Goal: Register for event/course

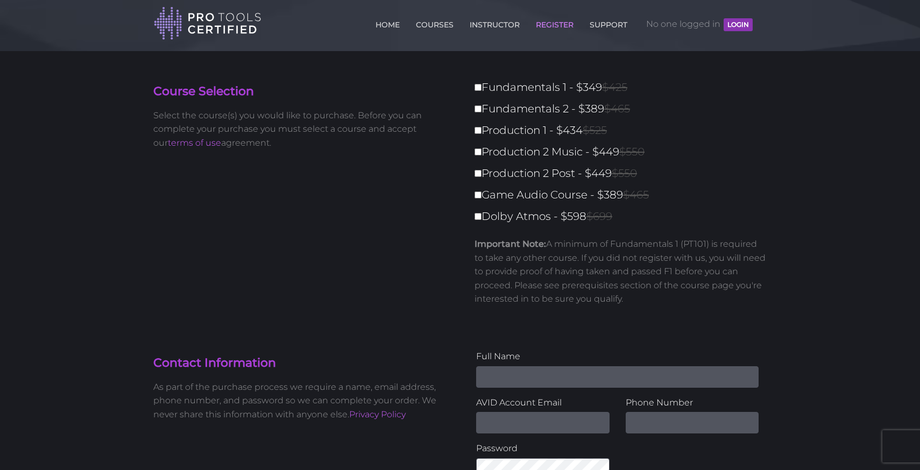
scroll to position [6, 0]
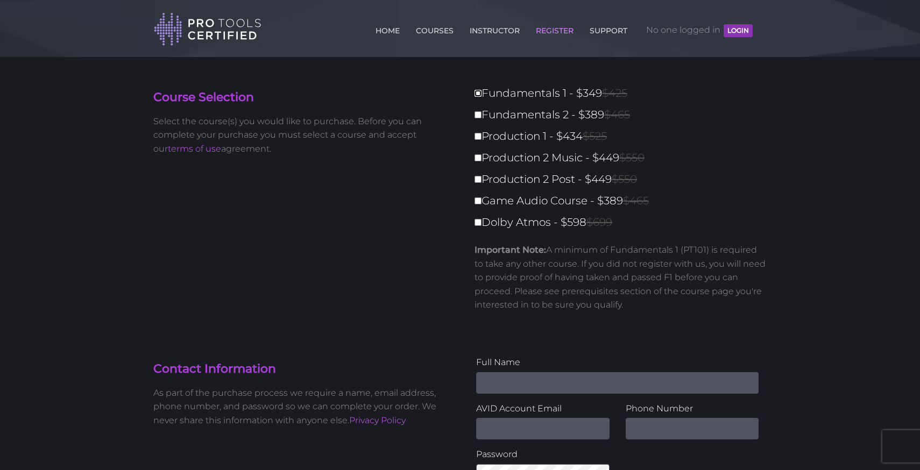
click at [481, 91] on input "Fundamentals 1 - $349 $425" at bounding box center [478, 93] width 7 height 7
checkbox input "true"
type input "349"
click at [476, 114] on input "Fundamentals 2 - $389 $465" at bounding box center [478, 114] width 7 height 7
checkbox input "true"
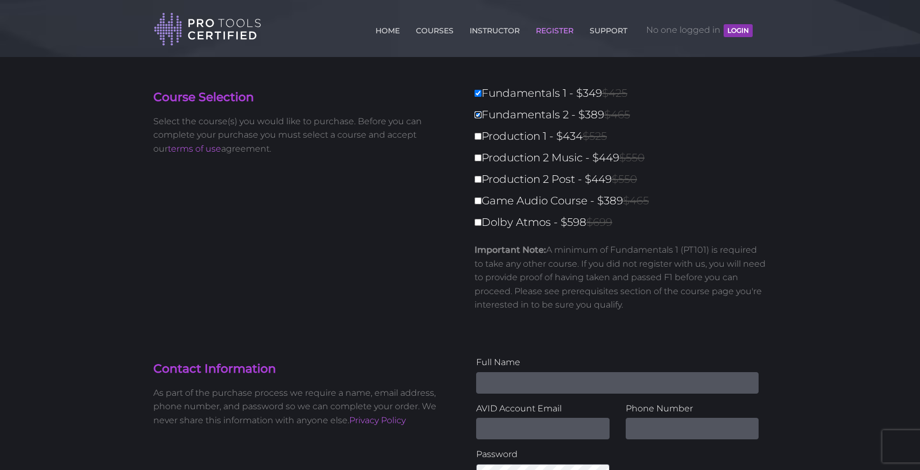
type input "738"
click at [432, 32] on link "COURSES" at bounding box center [434, 28] width 43 height 17
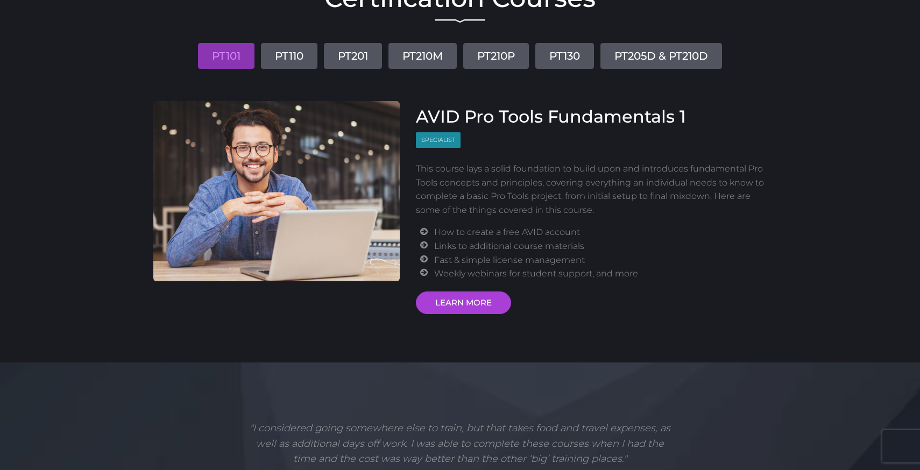
scroll to position [124, 0]
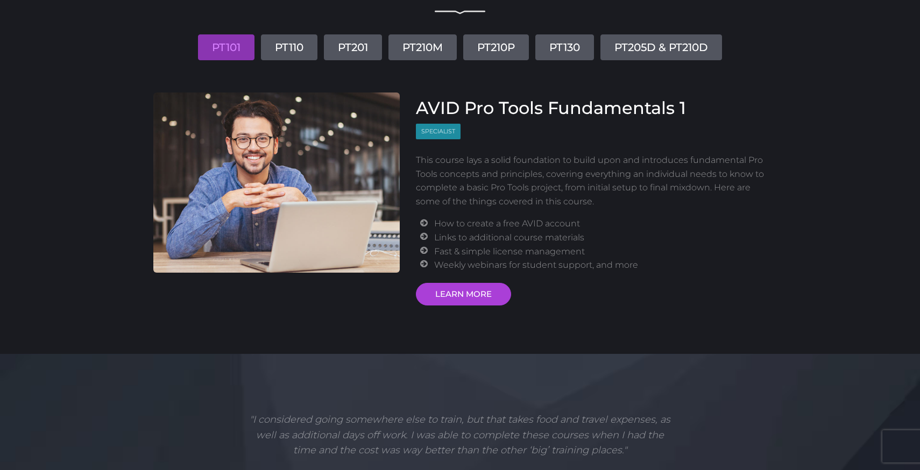
click at [450, 133] on span "Specialist" at bounding box center [438, 132] width 45 height 16
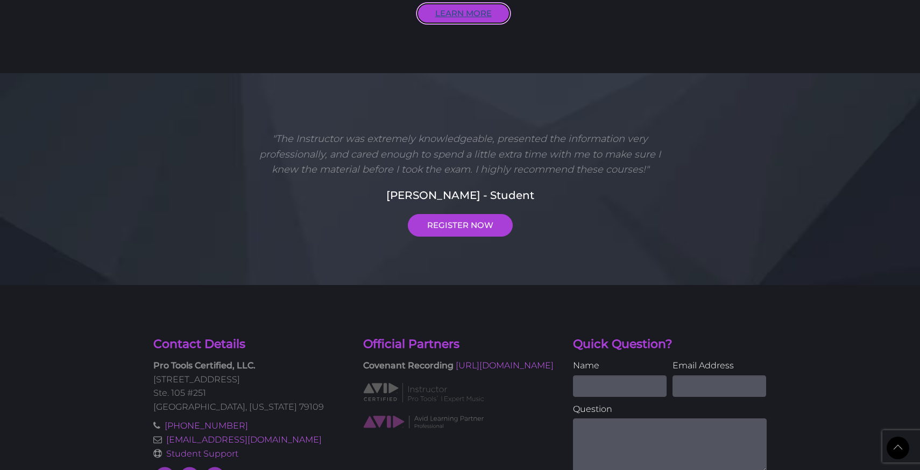
scroll to position [232, 0]
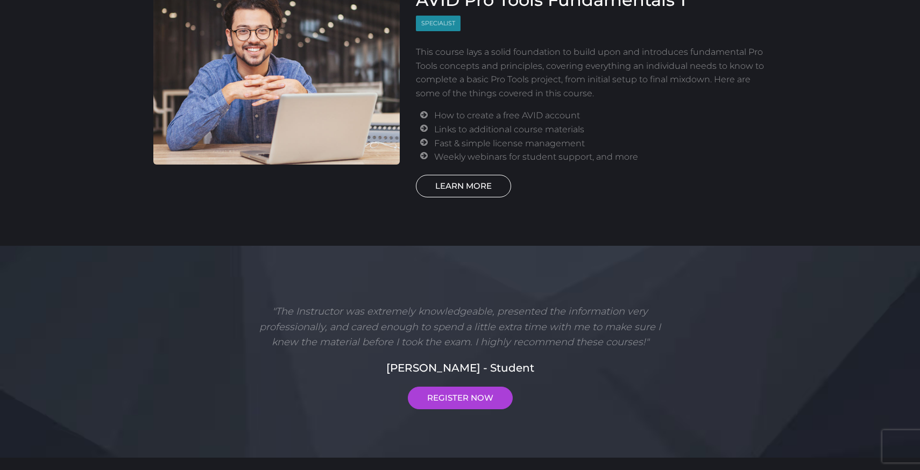
click at [450, 182] on link "LEARN MORE" at bounding box center [463, 186] width 95 height 23
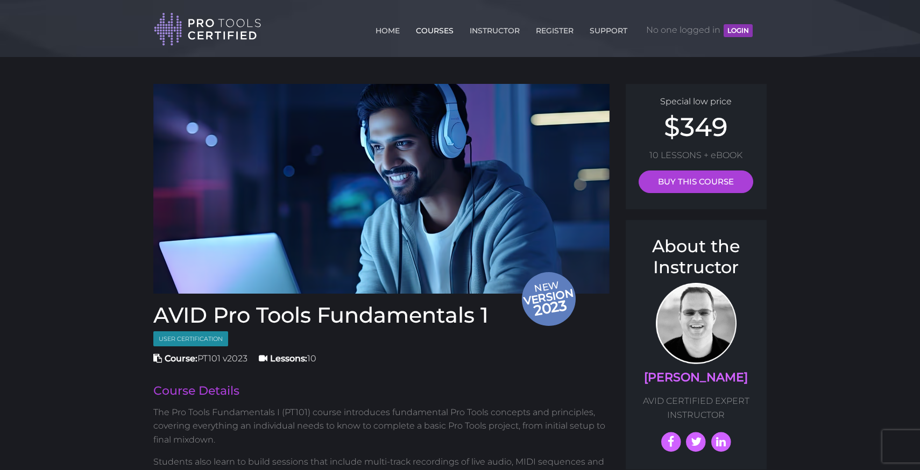
click at [431, 29] on link "COURSES" at bounding box center [434, 28] width 43 height 17
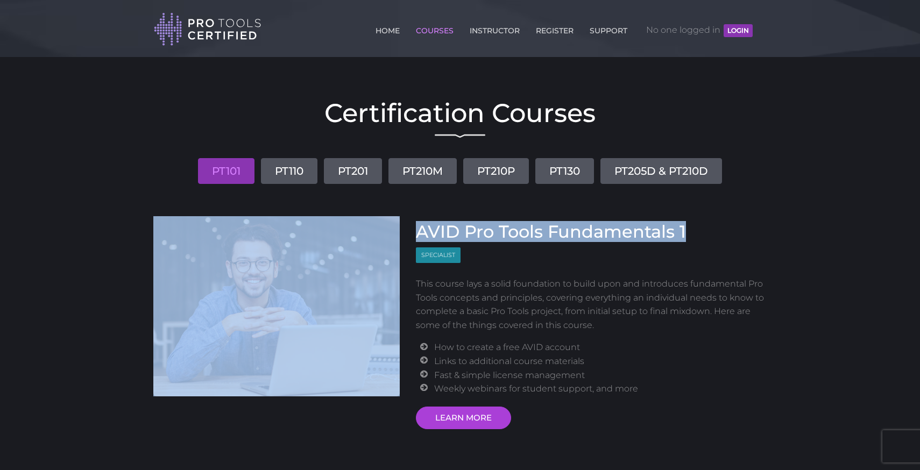
drag, startPoint x: 715, startPoint y: 236, endPoint x: 404, endPoint y: 222, distance: 311.4
click at [404, 222] on div "AVID Pro Tools Fundamentals 1 Specialist This course lays a solid foundation to…" at bounding box center [460, 322] width 630 height 213
copy div "AVID Pro Tools Fundamentals 1"
click at [552, 31] on link "REGISTER" at bounding box center [554, 28] width 43 height 17
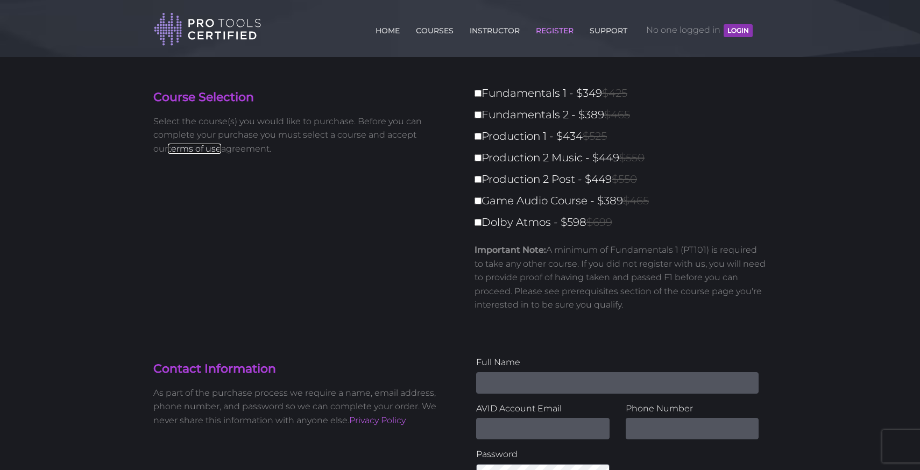
click at [181, 146] on link "terms of use" at bounding box center [194, 149] width 53 height 10
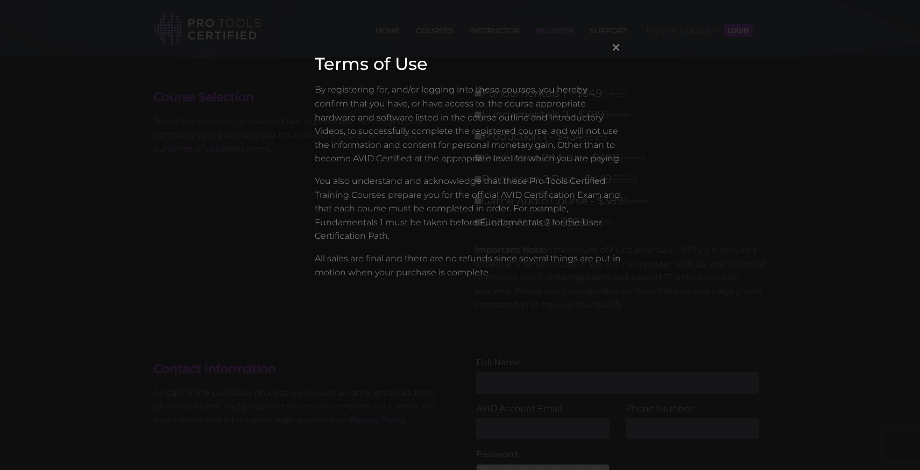
click at [620, 47] on span "×" at bounding box center [616, 47] width 11 height 23
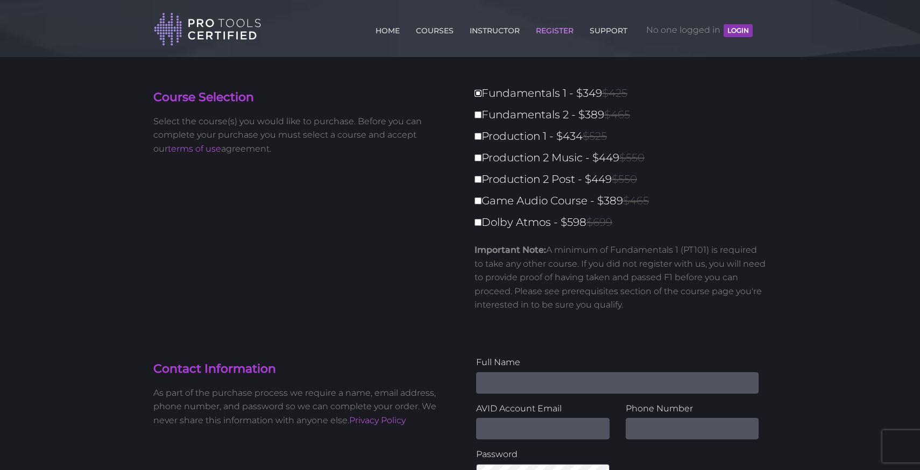
click at [477, 91] on input "Fundamentals 1 - $349 $425" at bounding box center [478, 93] width 7 height 7
checkbox input "true"
type input "349"
click at [476, 115] on input "Fundamentals 2 - $389 $465" at bounding box center [478, 114] width 7 height 7
checkbox input "true"
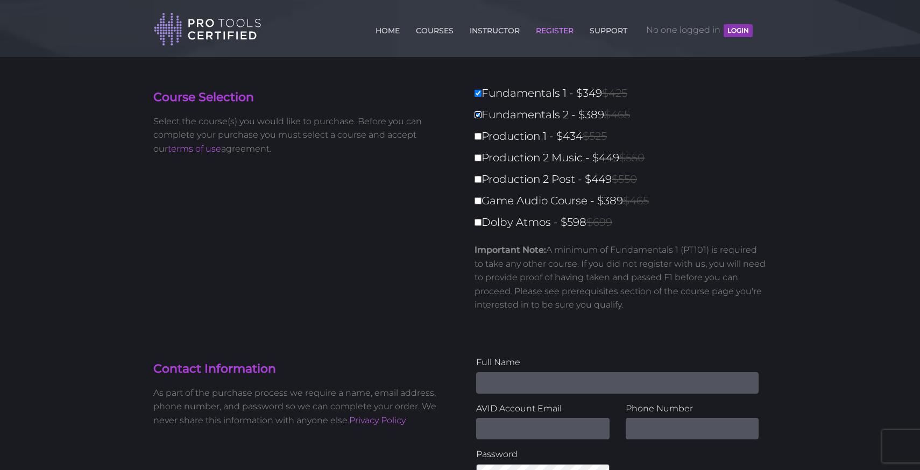
type input "738"
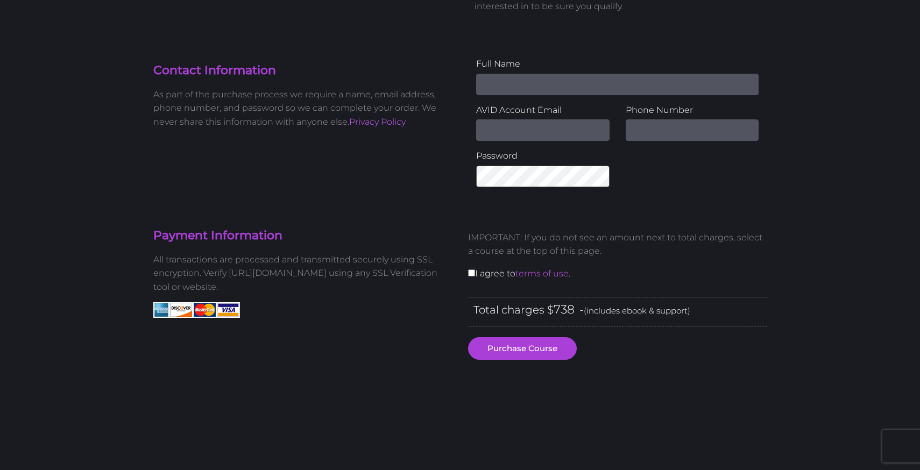
scroll to position [307, 0]
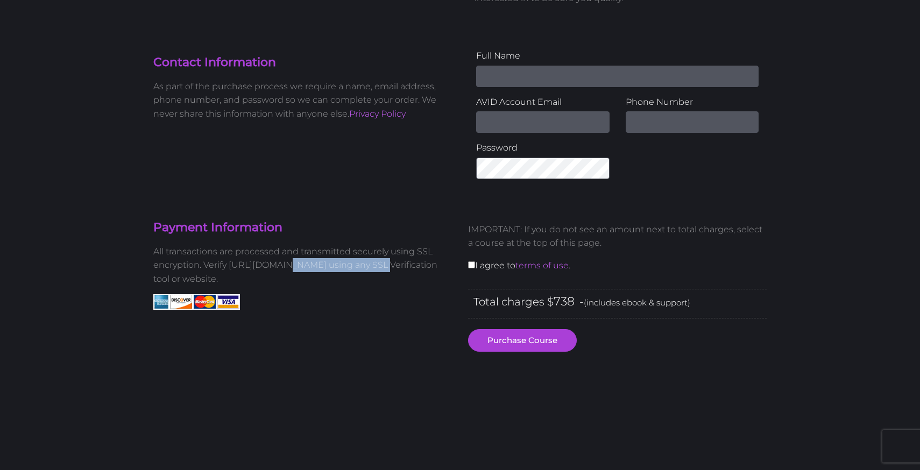
drag, startPoint x: 371, startPoint y: 266, endPoint x: 283, endPoint y: 264, distance: 87.8
click at [283, 264] on p "All transactions are processed and transmitted securely using SSL encryption. V…" at bounding box center [302, 265] width 299 height 41
copy p "protoolscertified.com"
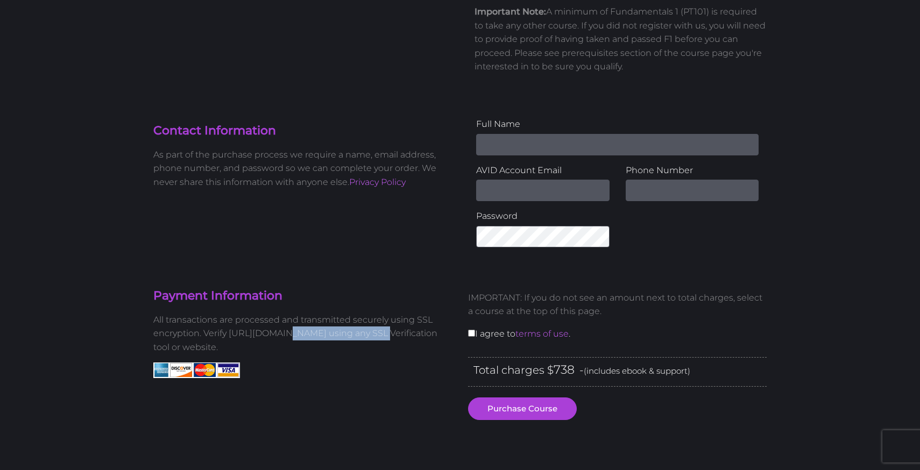
scroll to position [0, 0]
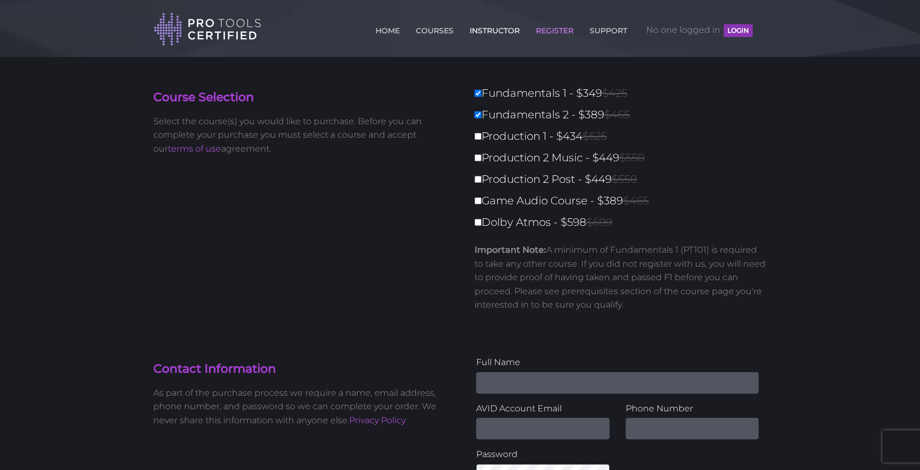
click at [494, 32] on link "INSTRUCTOR" at bounding box center [494, 28] width 55 height 17
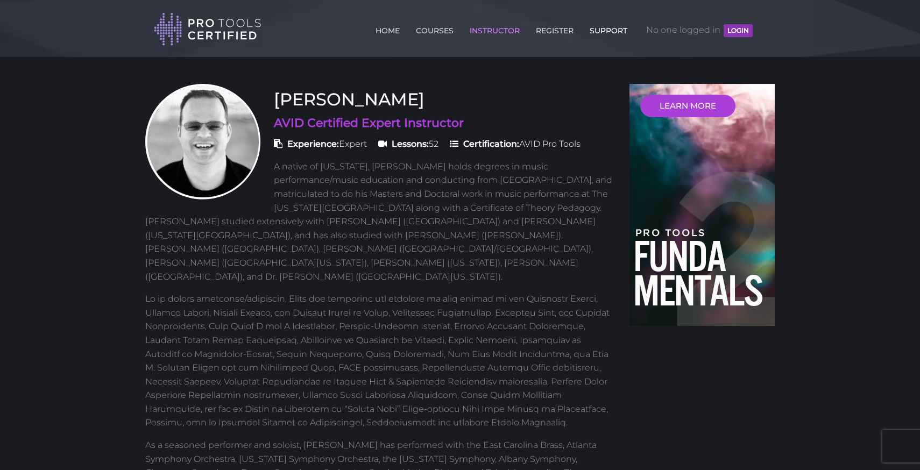
click at [606, 33] on link "SUPPORT" at bounding box center [608, 28] width 43 height 17
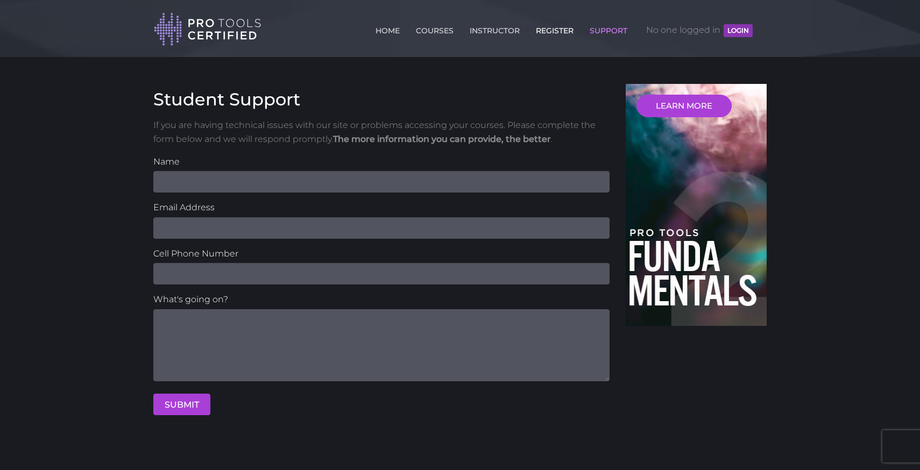
click at [547, 32] on link "REGISTER" at bounding box center [554, 28] width 43 height 17
